Goal: Navigation & Orientation: Find specific page/section

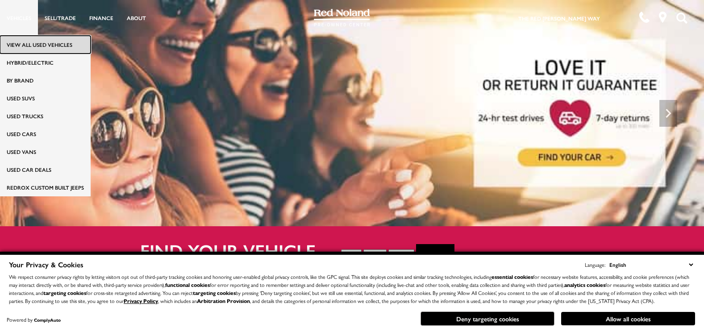
click at [27, 40] on link "View All Used Vehicles" at bounding box center [45, 45] width 91 height 18
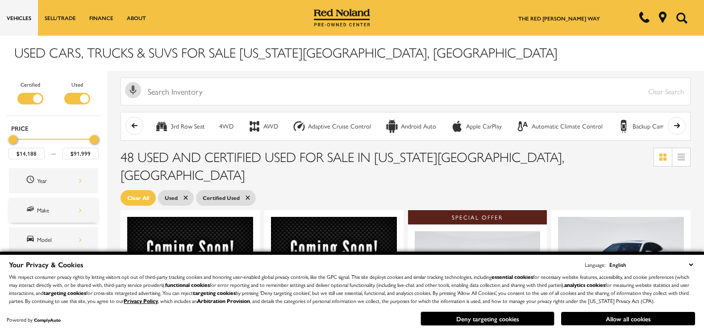
click at [97, 202] on div "Make" at bounding box center [53, 210] width 89 height 25
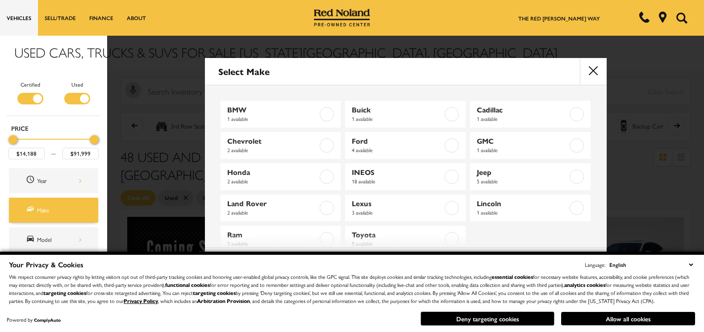
click at [97, 202] on div "Make" at bounding box center [53, 210] width 89 height 25
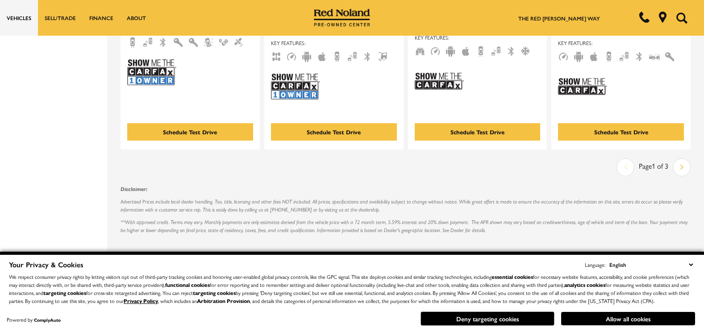
scroll to position [1928, 0]
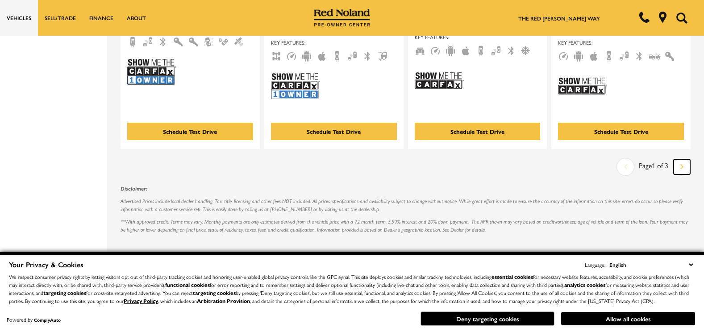
click at [690, 159] on link "Next" at bounding box center [681, 166] width 17 height 15
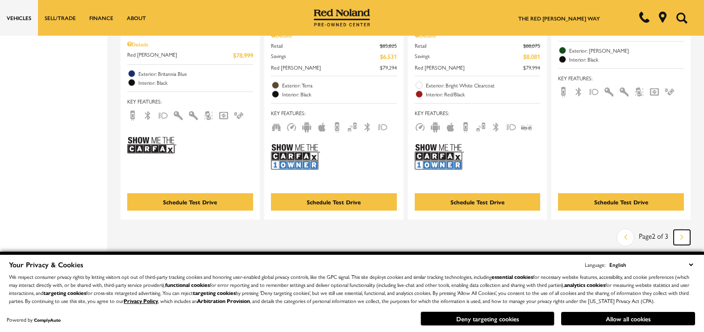
scroll to position [1928, 0]
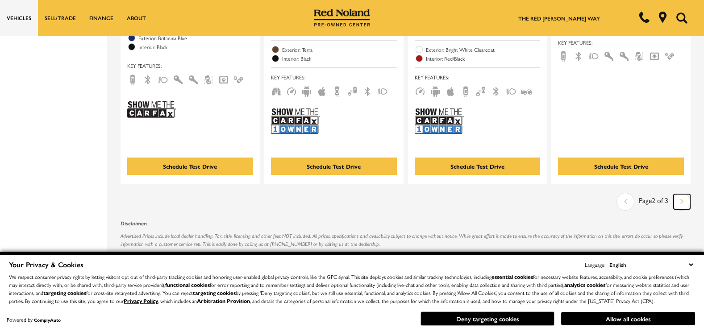
click at [683, 197] on icon "next page" at bounding box center [681, 201] width 3 height 14
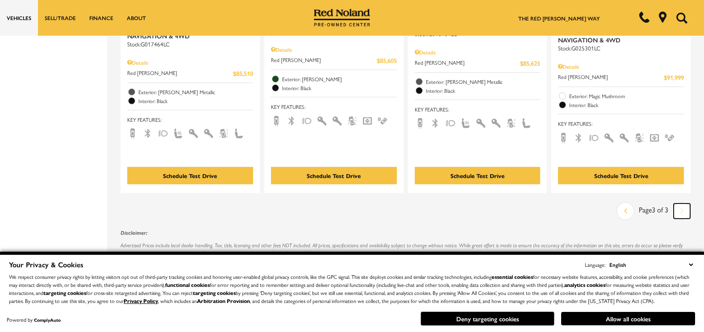
scroll to position [678, 0]
